Goal: Information Seeking & Learning: Learn about a topic

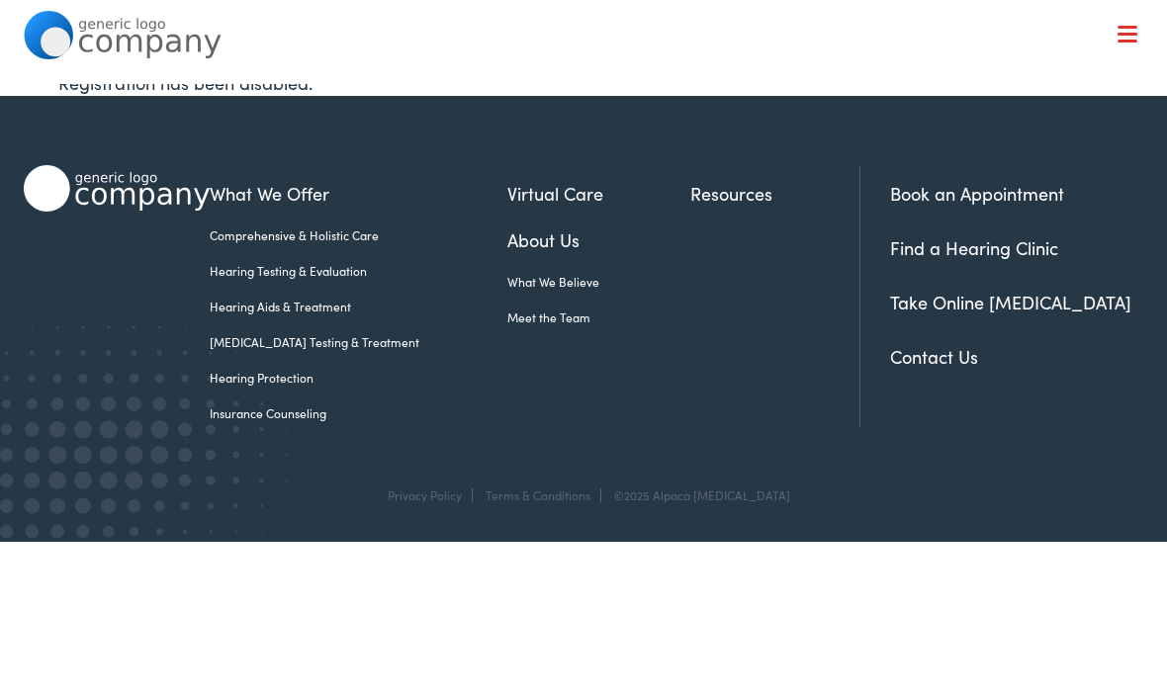
click at [329, 274] on link "Hearing Testing & Evaluation" at bounding box center [358, 271] width 297 height 18
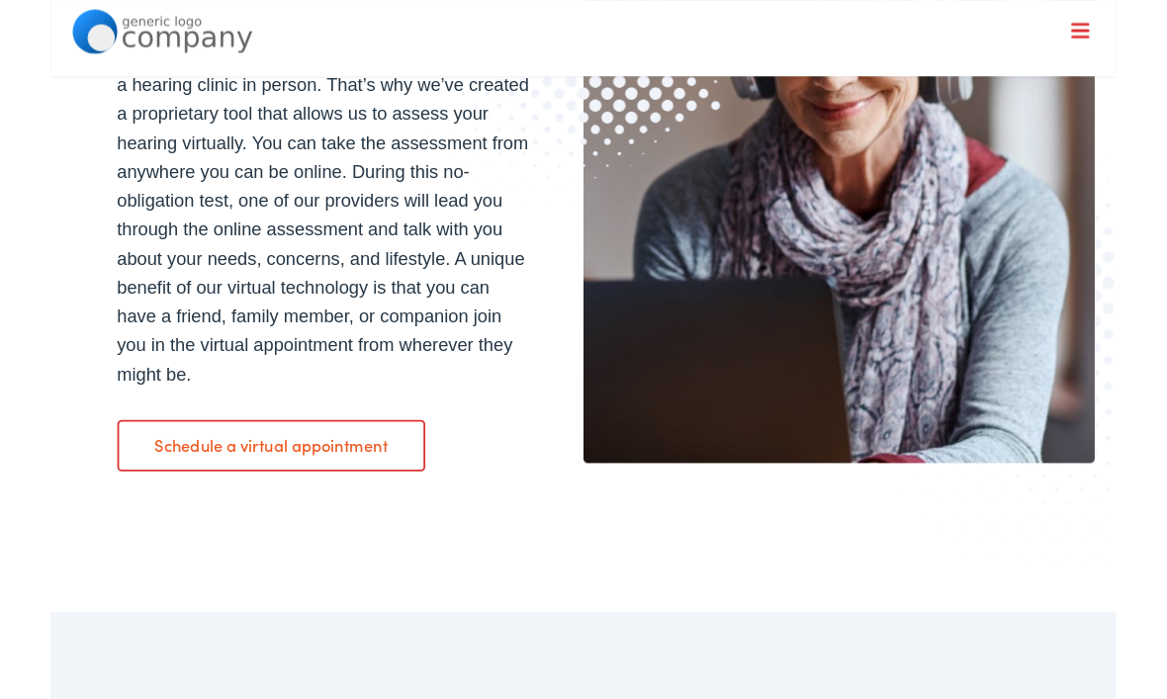
scroll to position [2264, 0]
click at [313, 502] on link "Schedule a virtual appointment" at bounding box center [242, 486] width 338 height 55
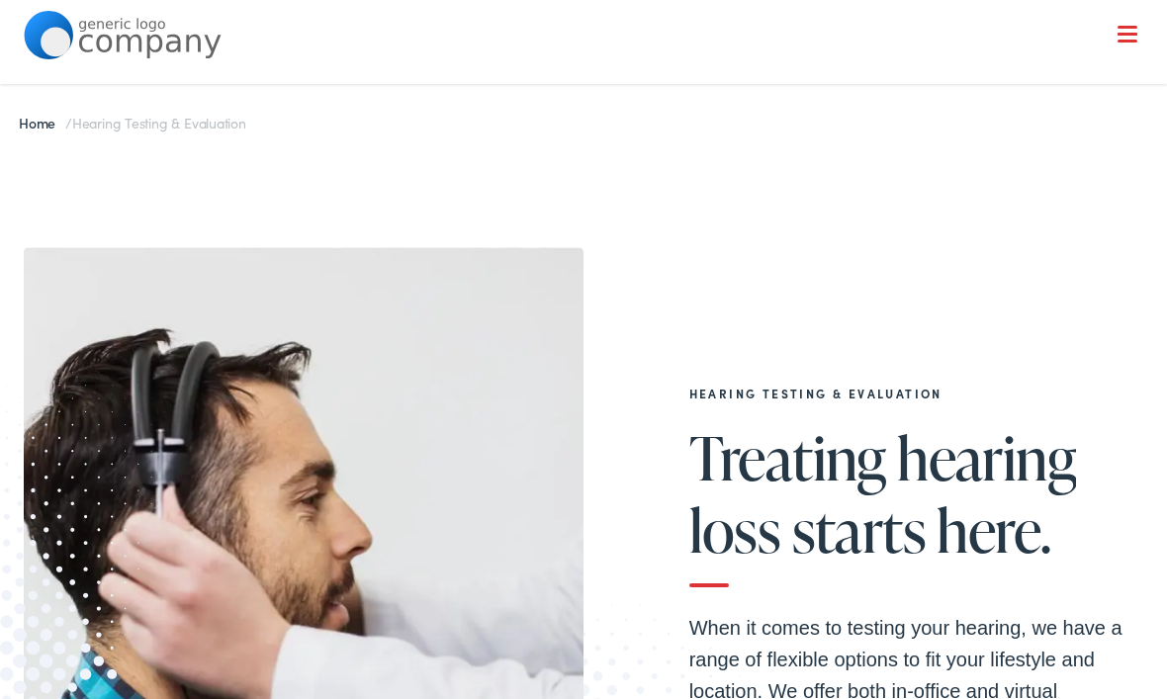
scroll to position [2331, 0]
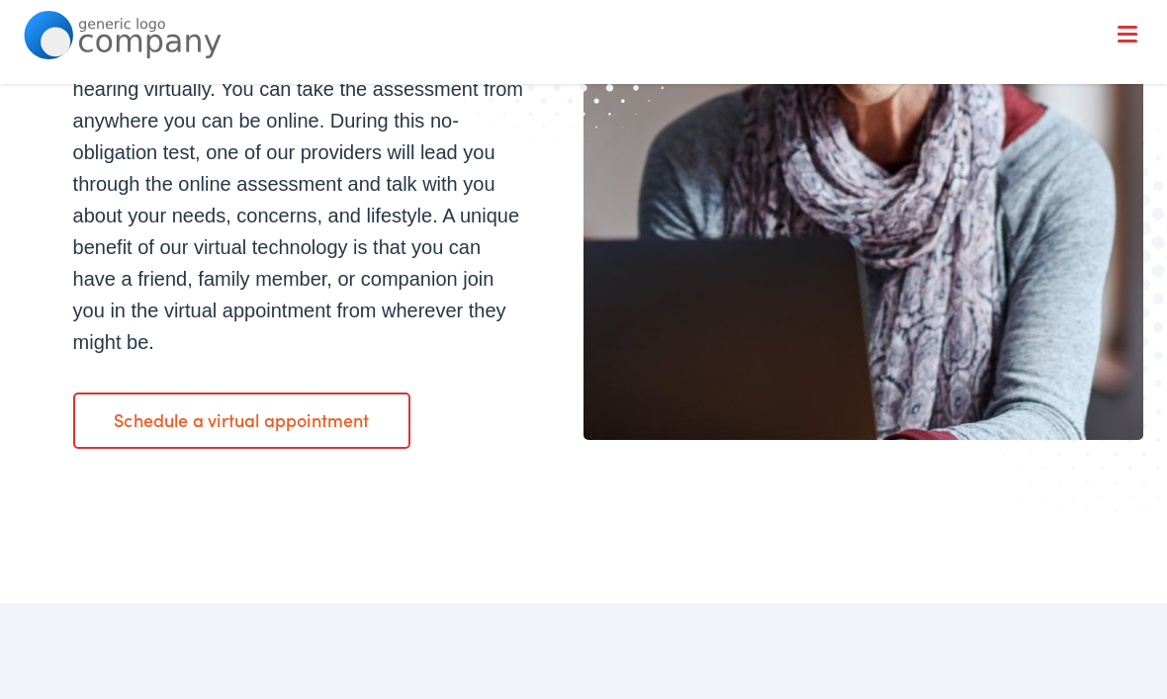
click at [137, 423] on link "Schedule a virtual appointment" at bounding box center [242, 420] width 338 height 55
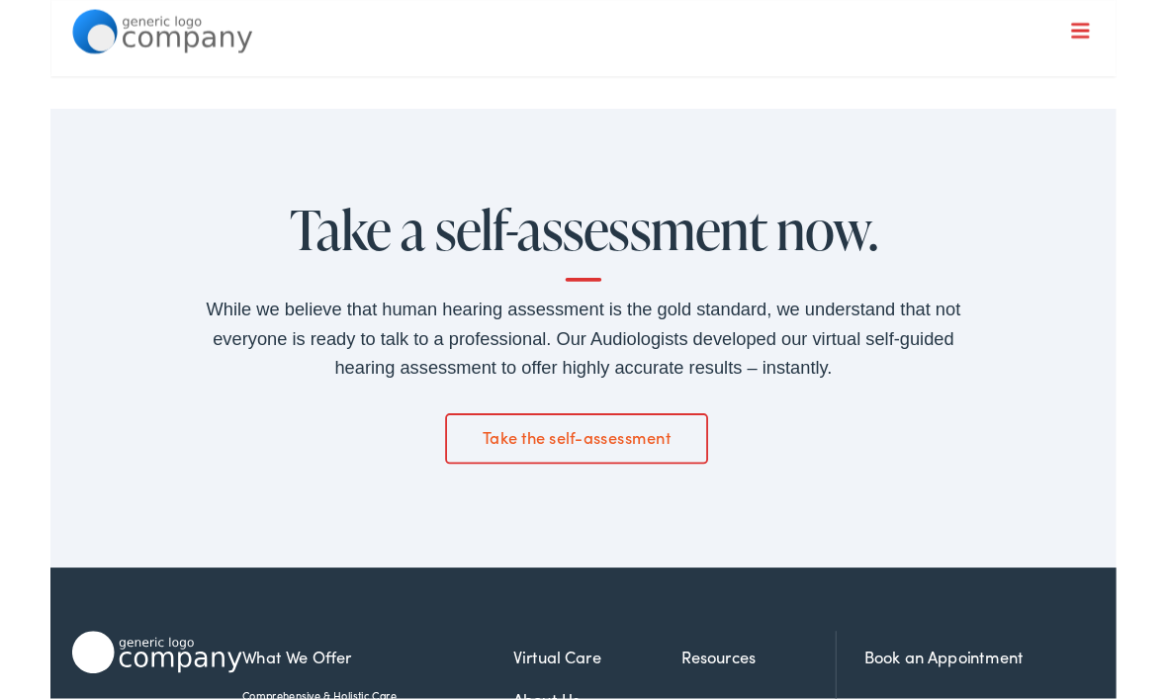
scroll to position [2815, 0]
click at [634, 497] on link "Take the self-assessment" at bounding box center [576, 479] width 289 height 55
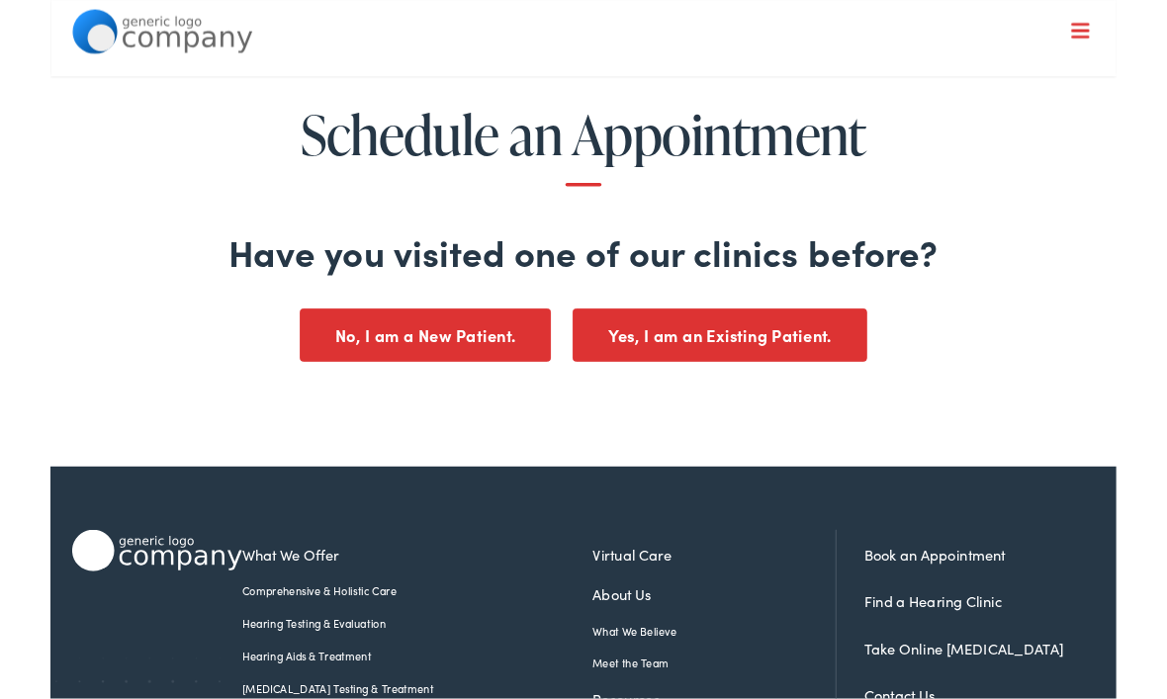
scroll to position [25, 0]
click at [446, 365] on button "No, I am a New Patient." at bounding box center [410, 366] width 275 height 58
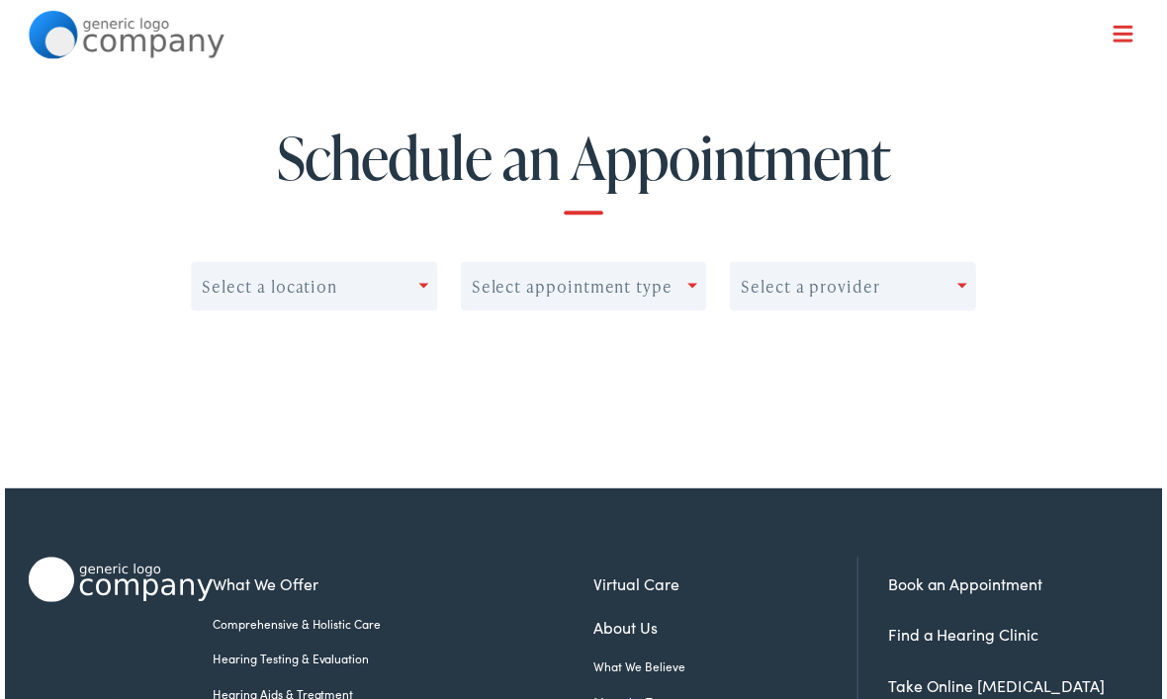
scroll to position [0, 0]
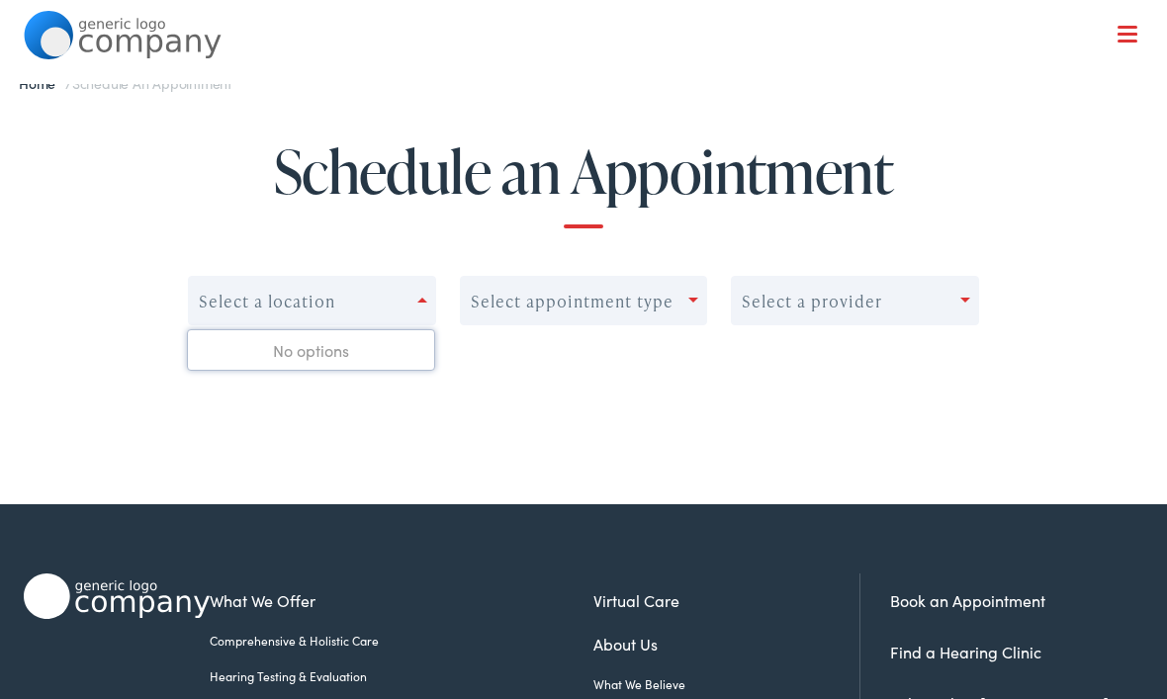
click at [325, 356] on div "No options" at bounding box center [311, 350] width 246 height 40
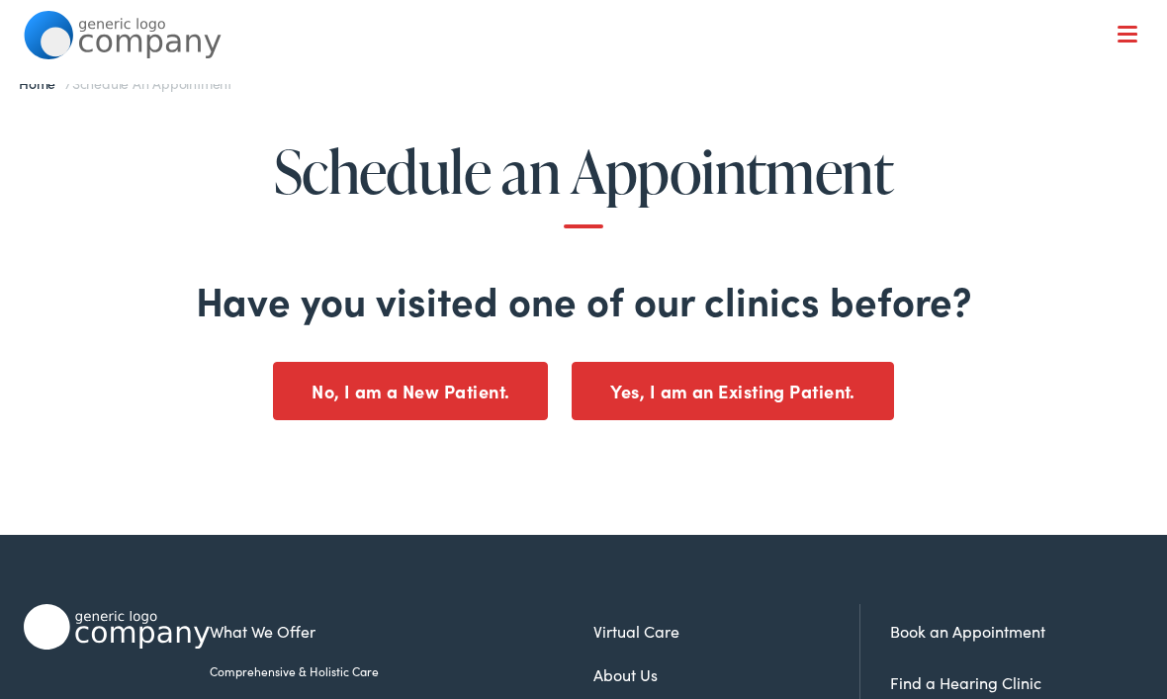
click at [310, 390] on button "No, I am a New Patient." at bounding box center [410, 391] width 275 height 58
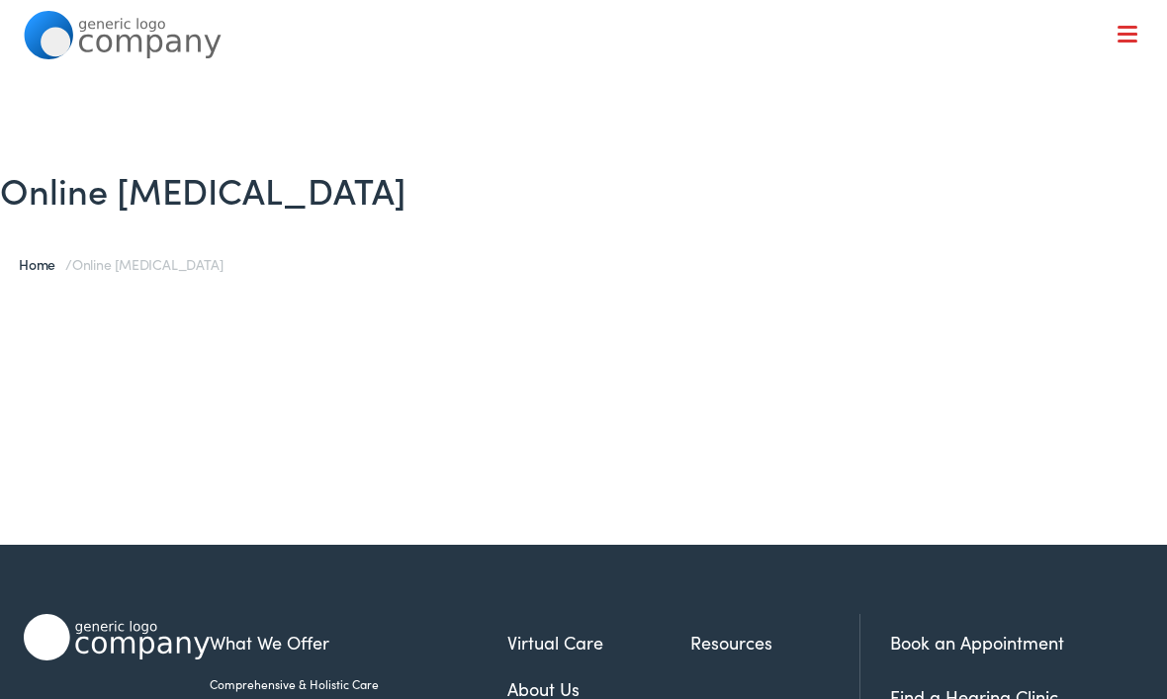
click at [1135, 36] on div at bounding box center [1128, 36] width 20 height 20
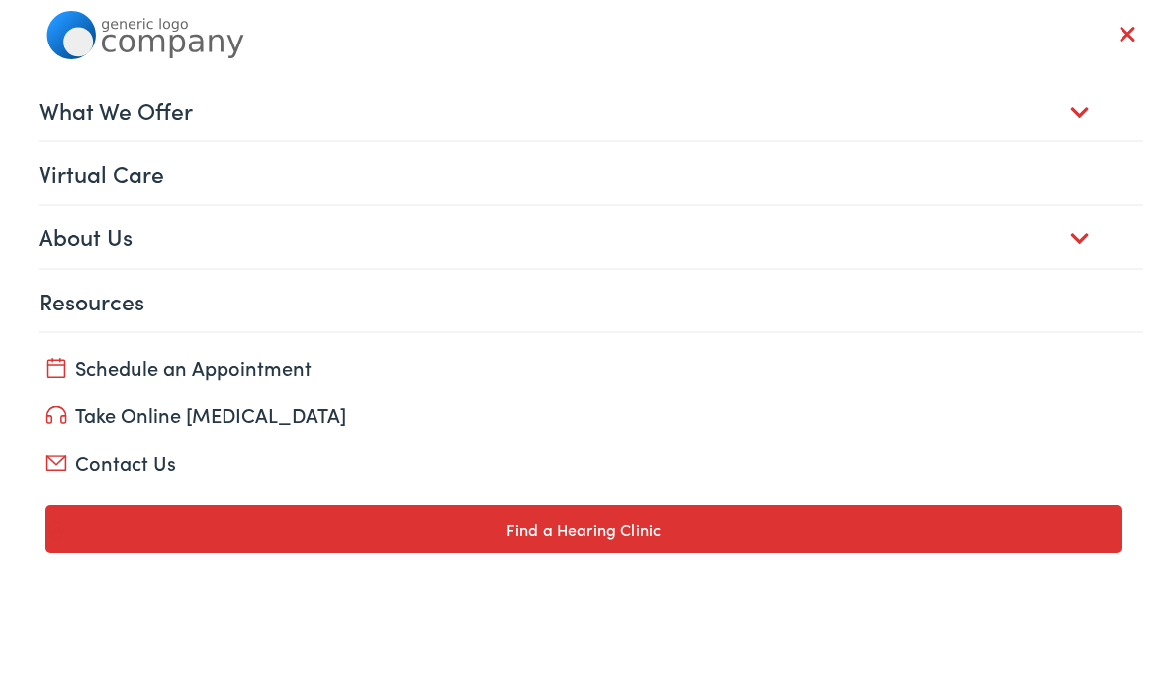
click at [102, 416] on link "Take Online [MEDICAL_DATA]" at bounding box center [584, 415] width 1077 height 28
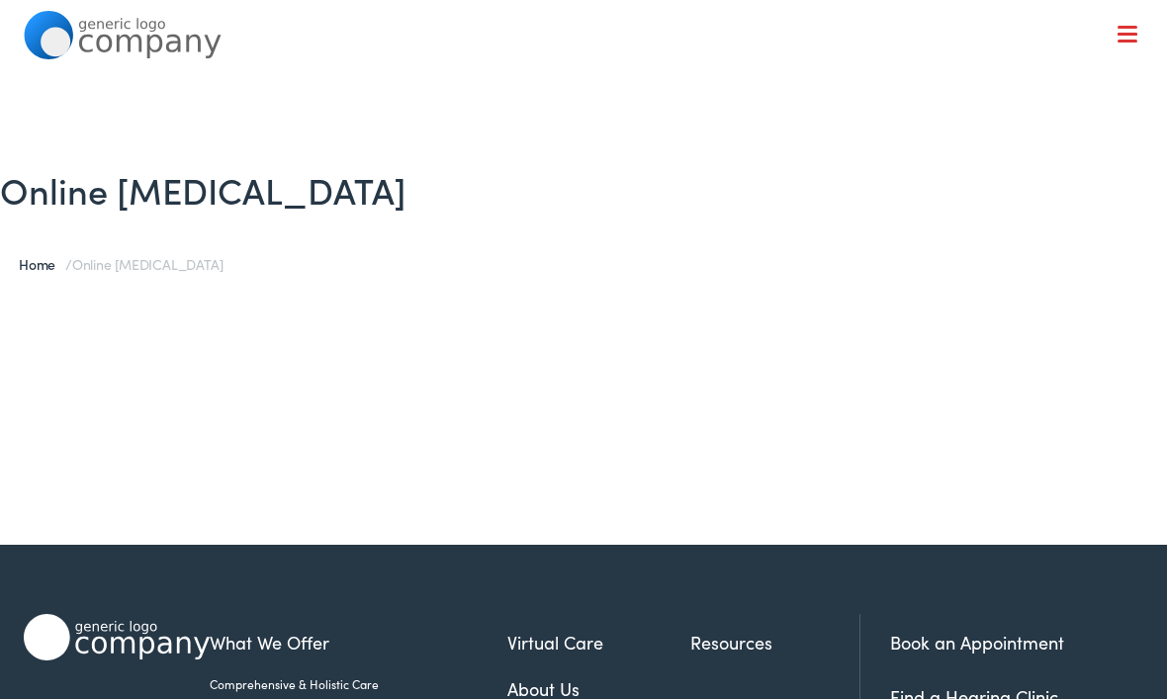
click at [71, 199] on h1 "Online Hearing Test" at bounding box center [583, 189] width 1167 height 43
click at [45, 267] on link "Home" at bounding box center [42, 264] width 46 height 20
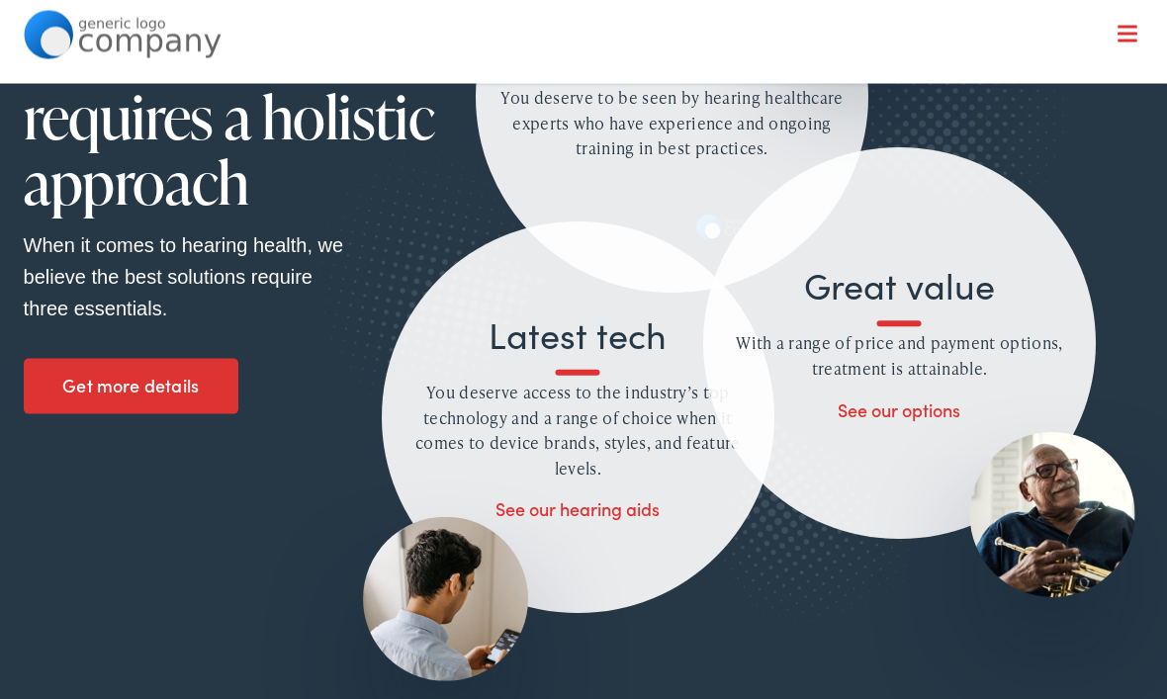
scroll to position [1710, 0]
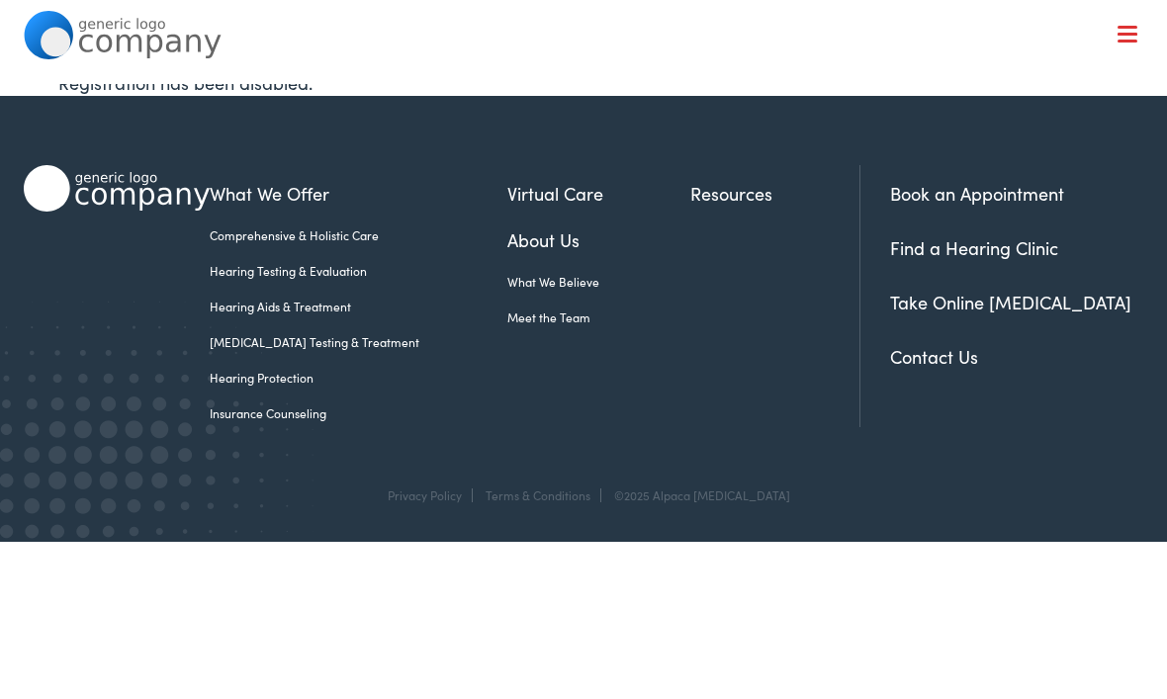
click at [308, 311] on link "Hearing Aids & Treatment" at bounding box center [358, 307] width 297 height 18
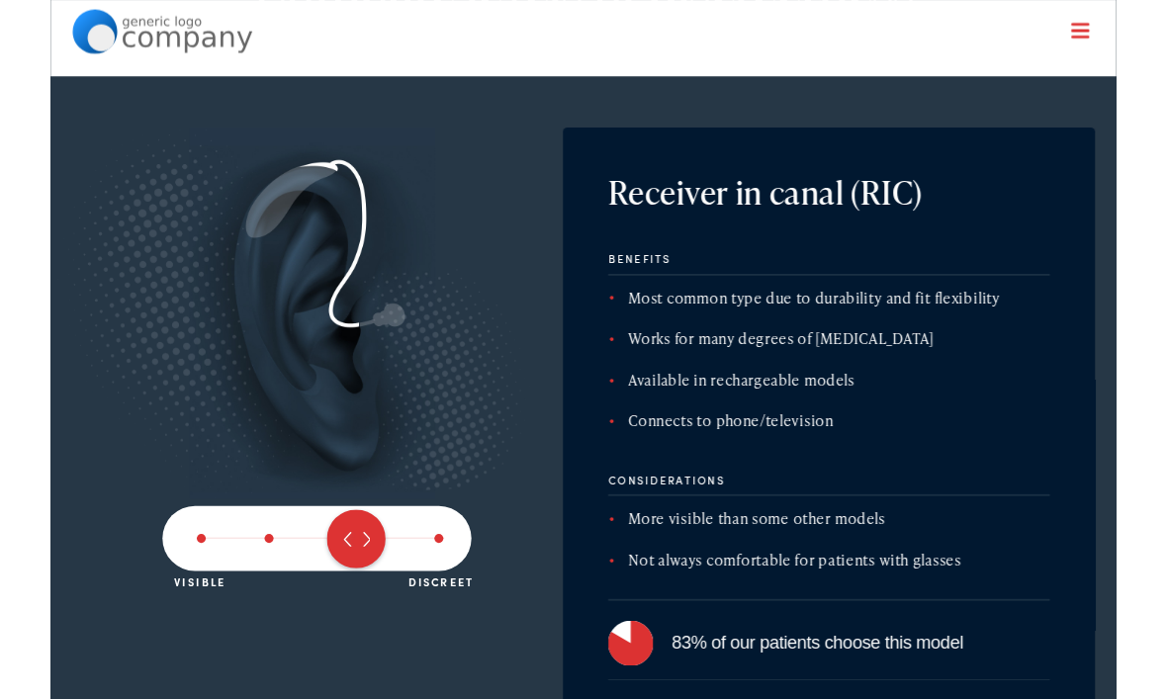
scroll to position [3026, 0]
click at [432, 601] on div at bounding box center [292, 589] width 338 height 71
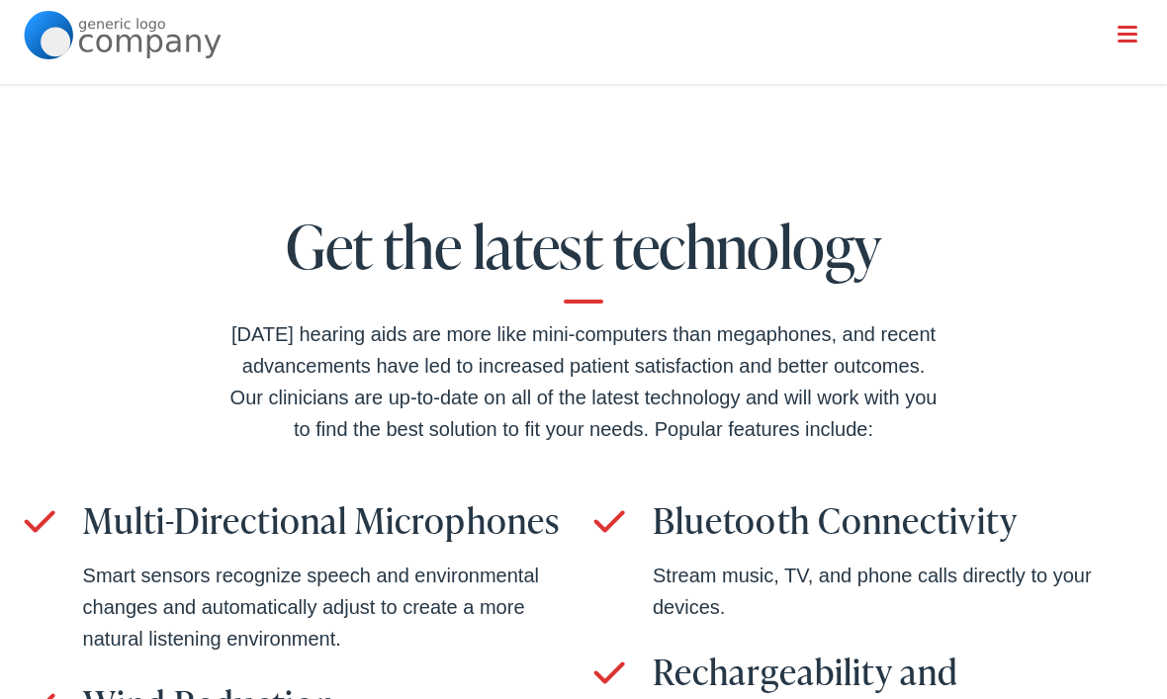
scroll to position [4052, 0]
